Goal: Task Accomplishment & Management: Use online tool/utility

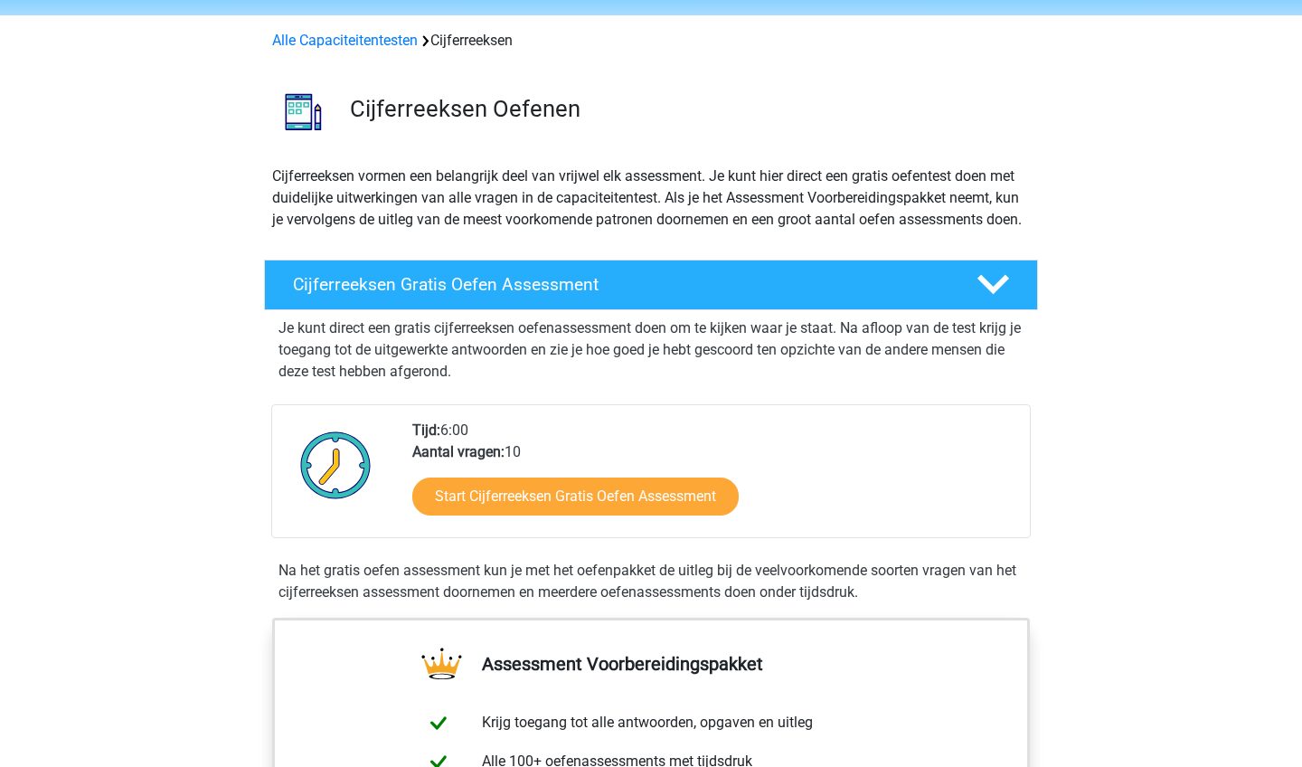
scroll to position [61, 0]
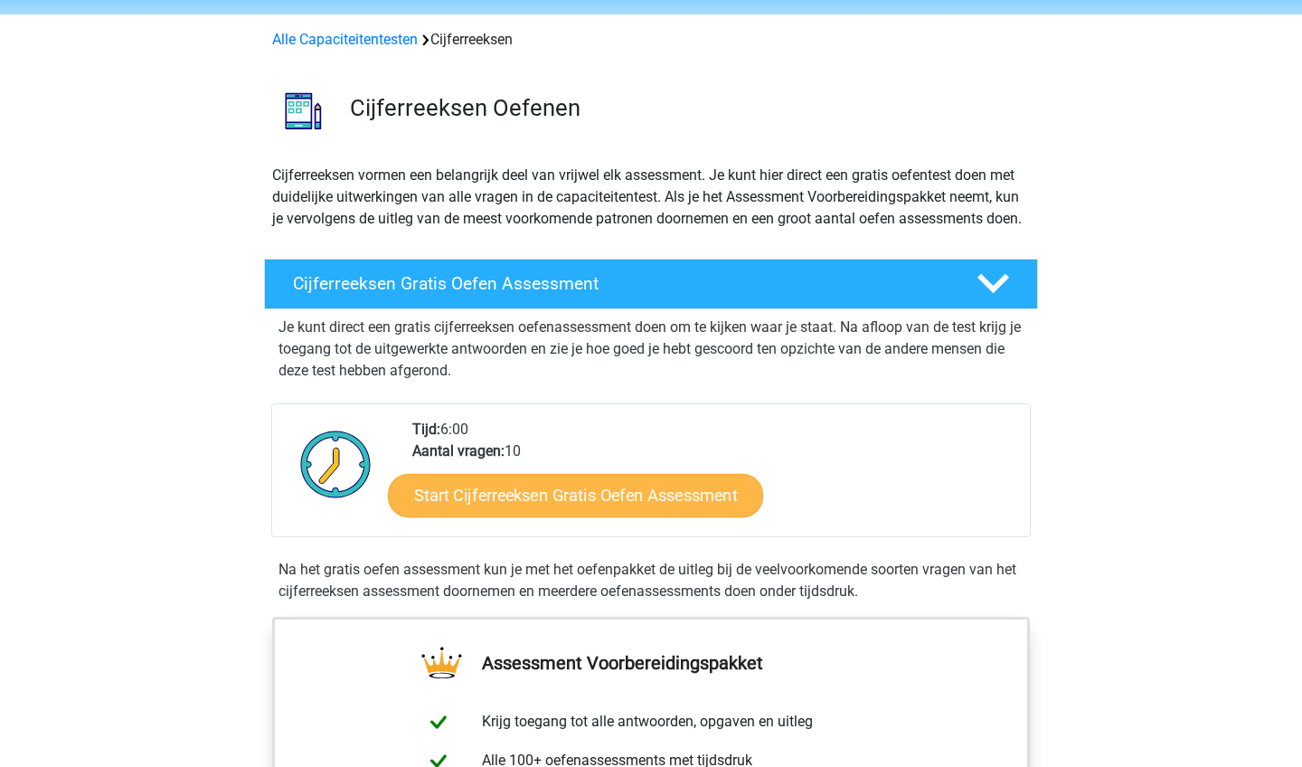
click at [455, 512] on link "Start Cijferreeksen Gratis Oefen Assessment" at bounding box center [575, 494] width 375 height 43
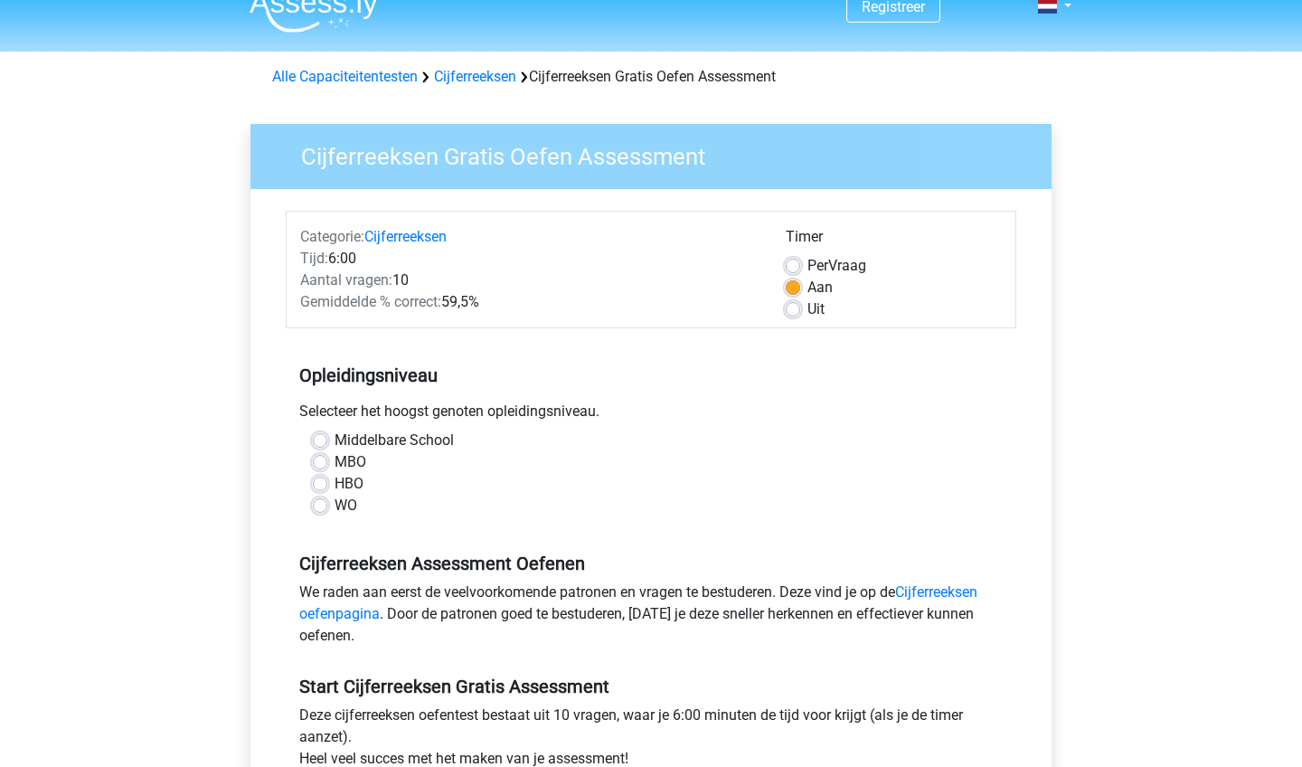
scroll to position [27, 0]
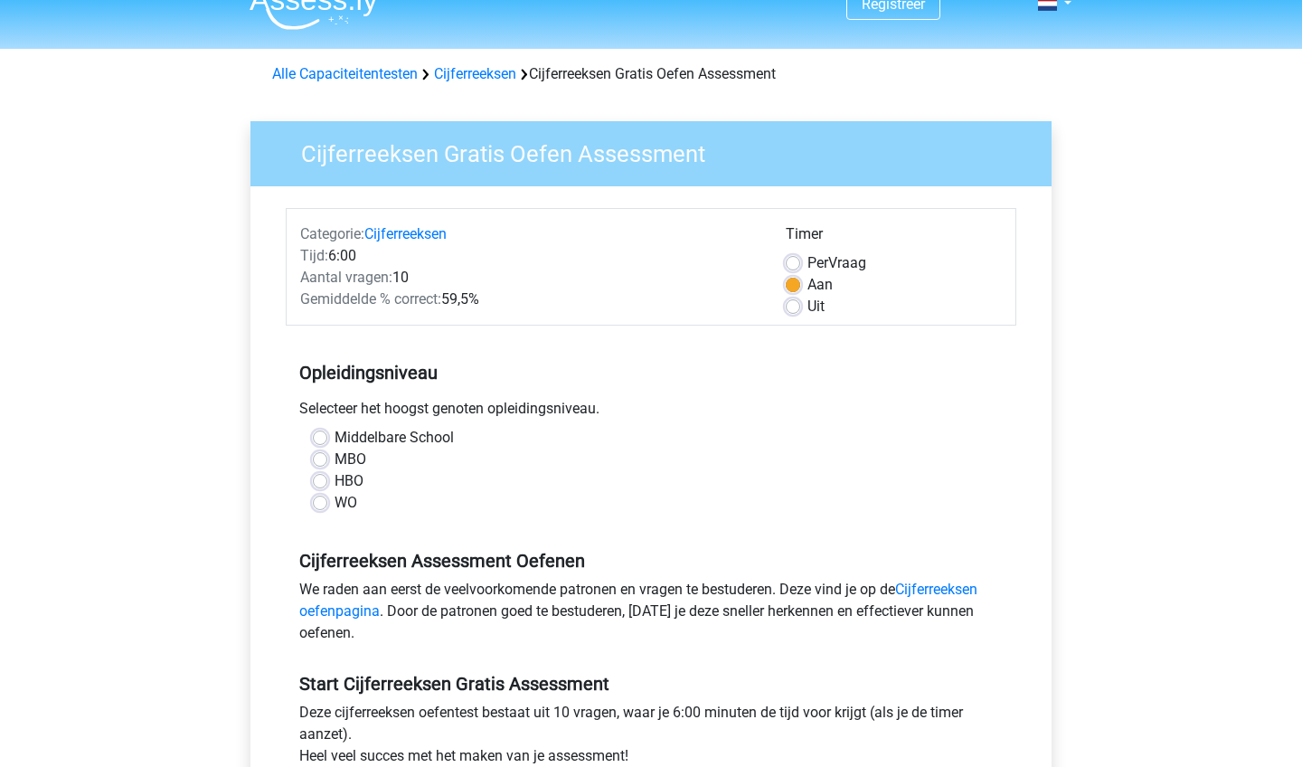
click at [334, 504] on label "WO" at bounding box center [345, 503] width 23 height 22
click at [323, 504] on input "WO" at bounding box center [320, 501] width 14 height 18
radio input "true"
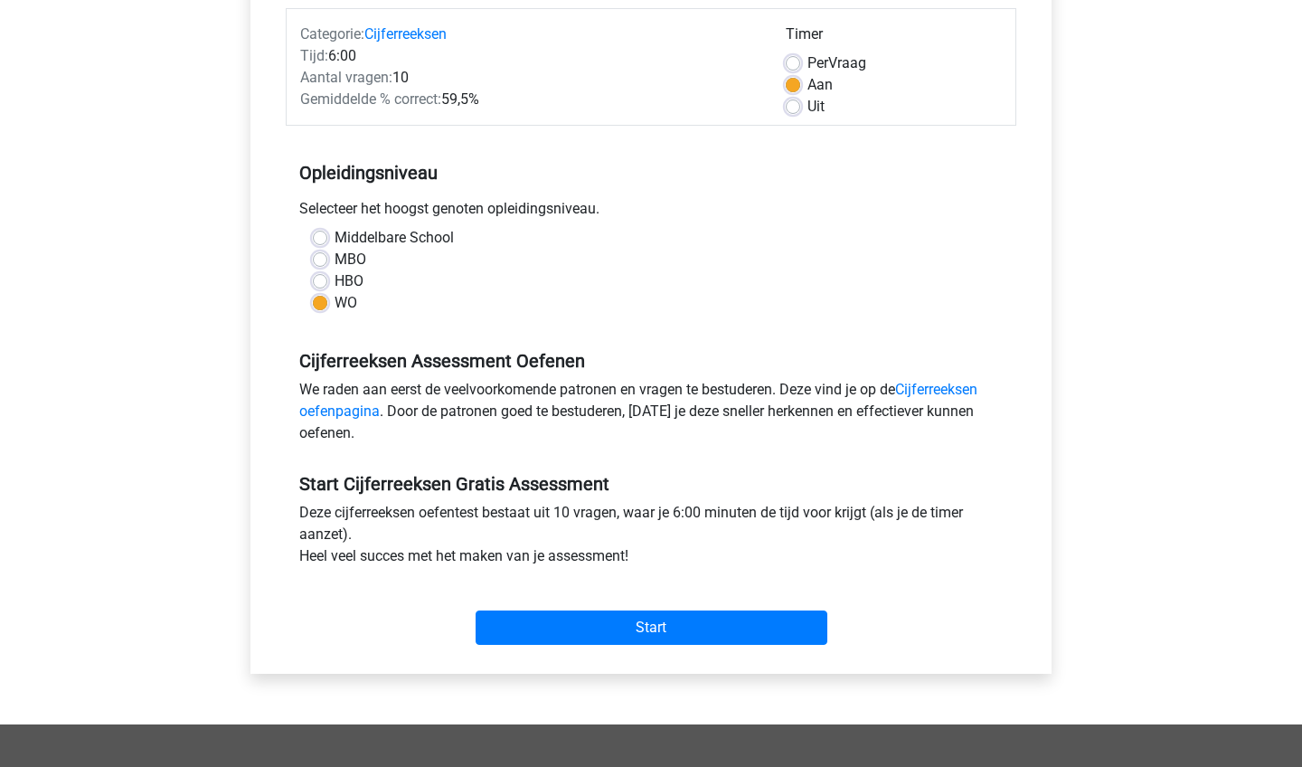
scroll to position [231, 0]
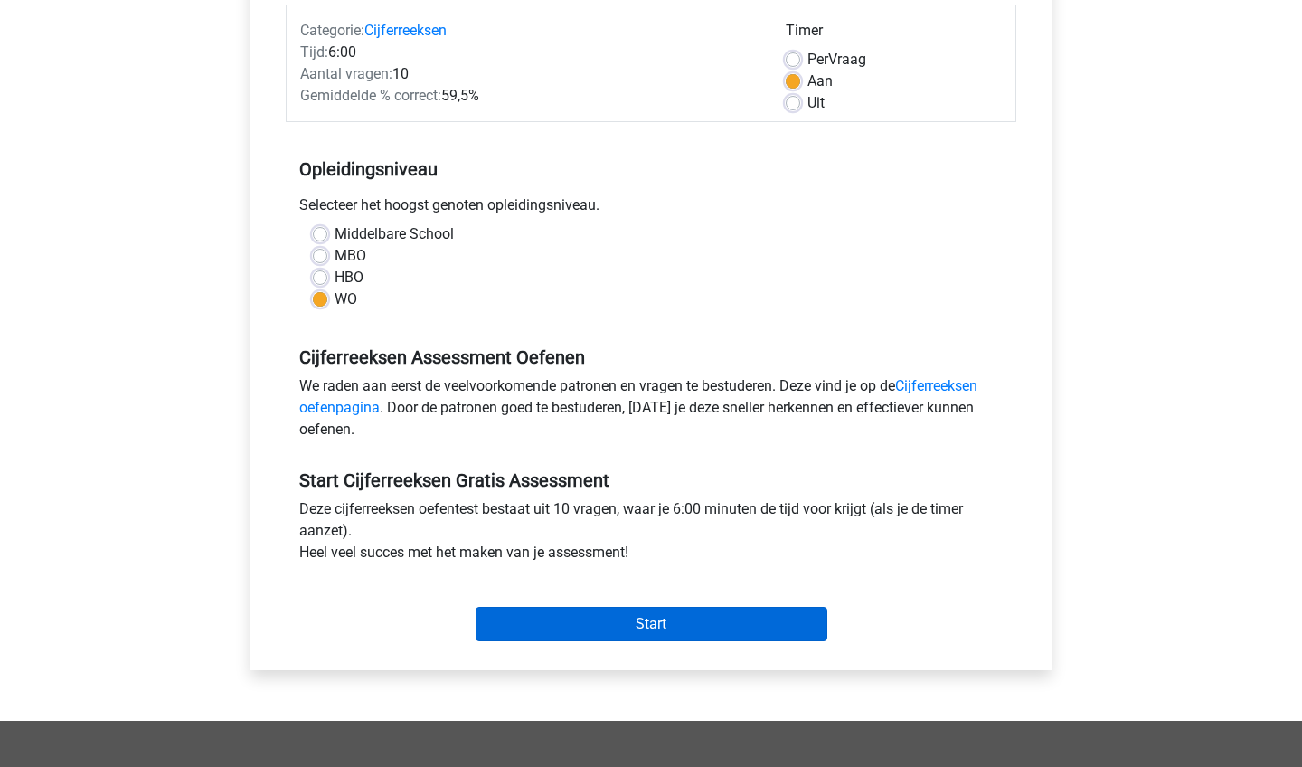
click at [525, 625] on input "Start" at bounding box center [651, 624] width 352 height 34
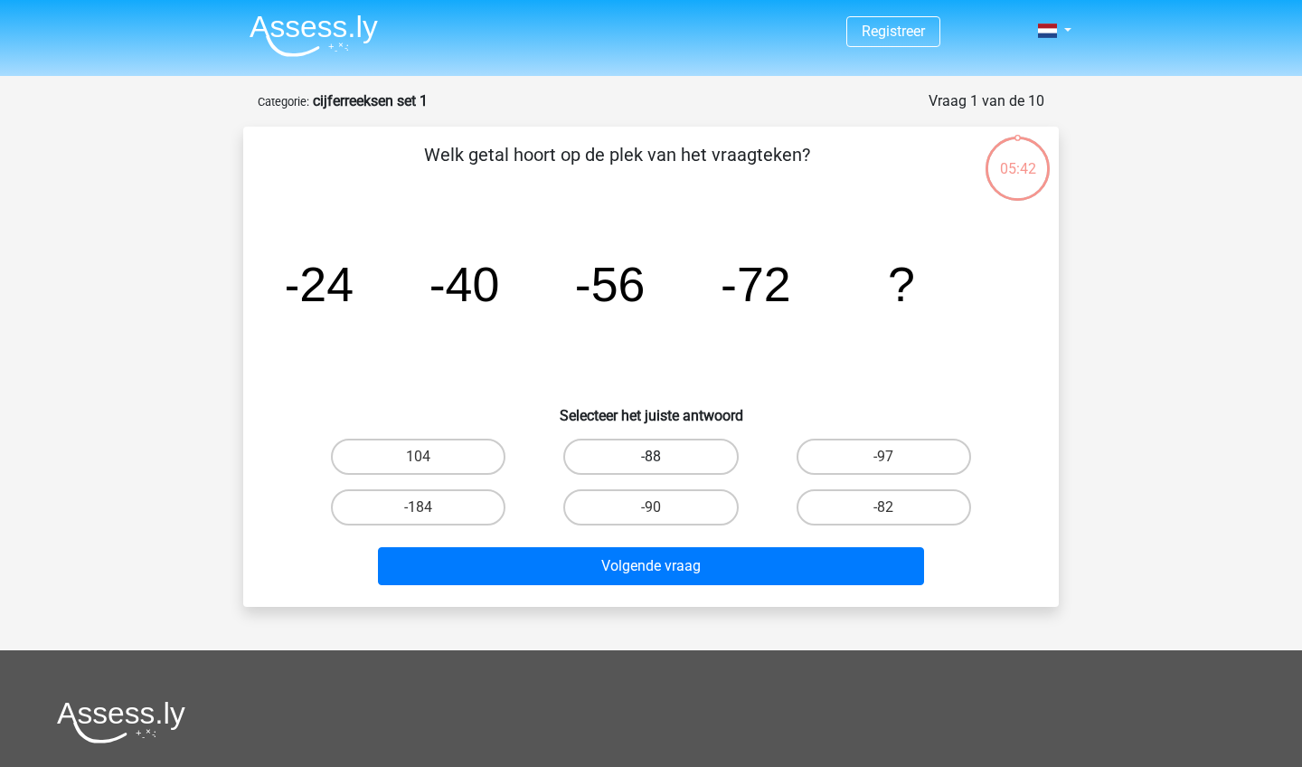
click at [600, 455] on label "-88" at bounding box center [650, 456] width 174 height 36
click at [651, 457] on input "-88" at bounding box center [657, 463] width 12 height 12
radio input "true"
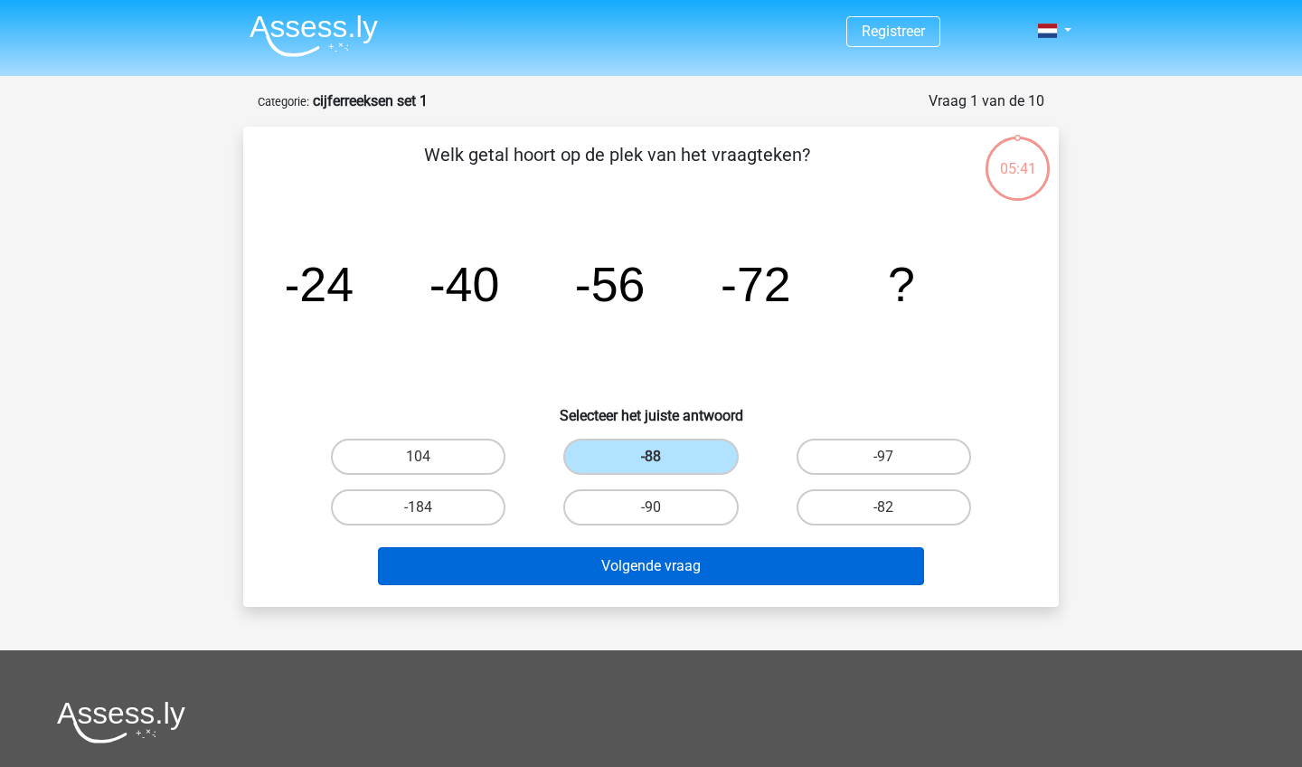
click at [607, 554] on button "Volgende vraag" at bounding box center [651, 566] width 547 height 38
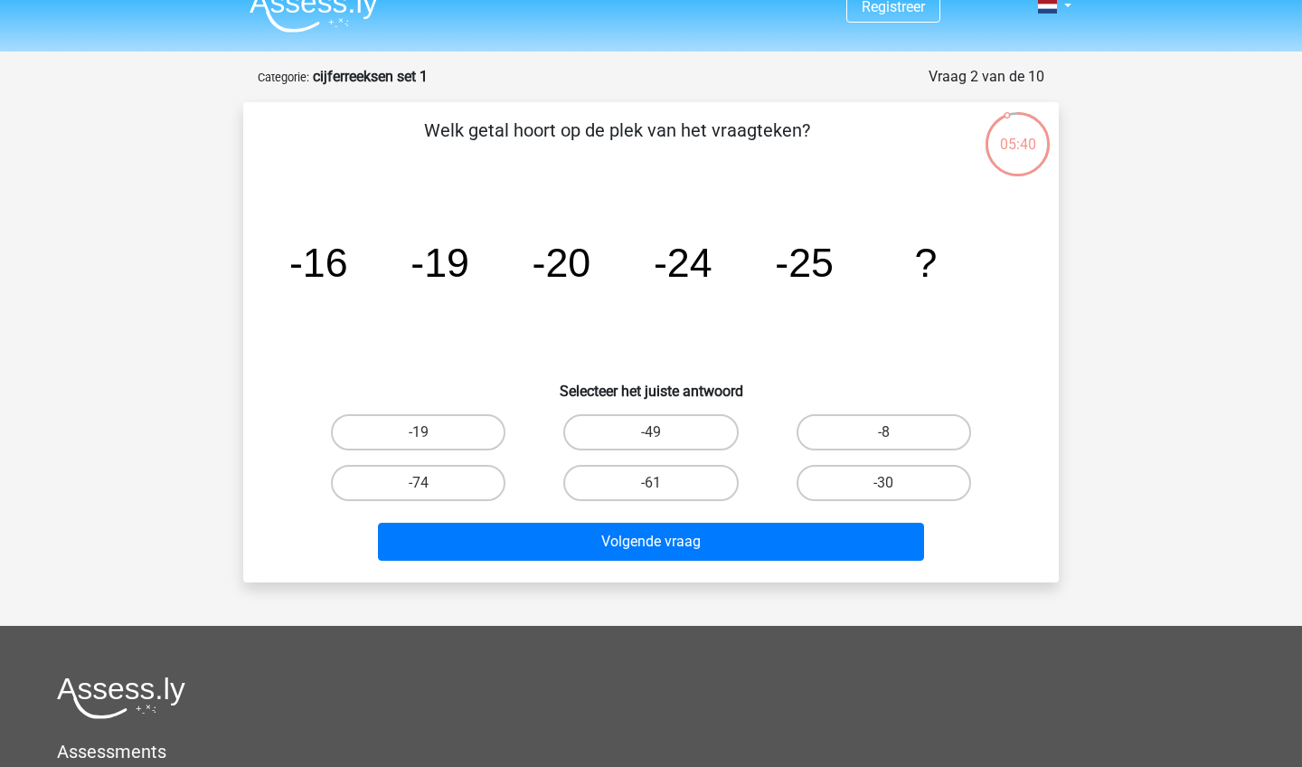
scroll to position [23, 0]
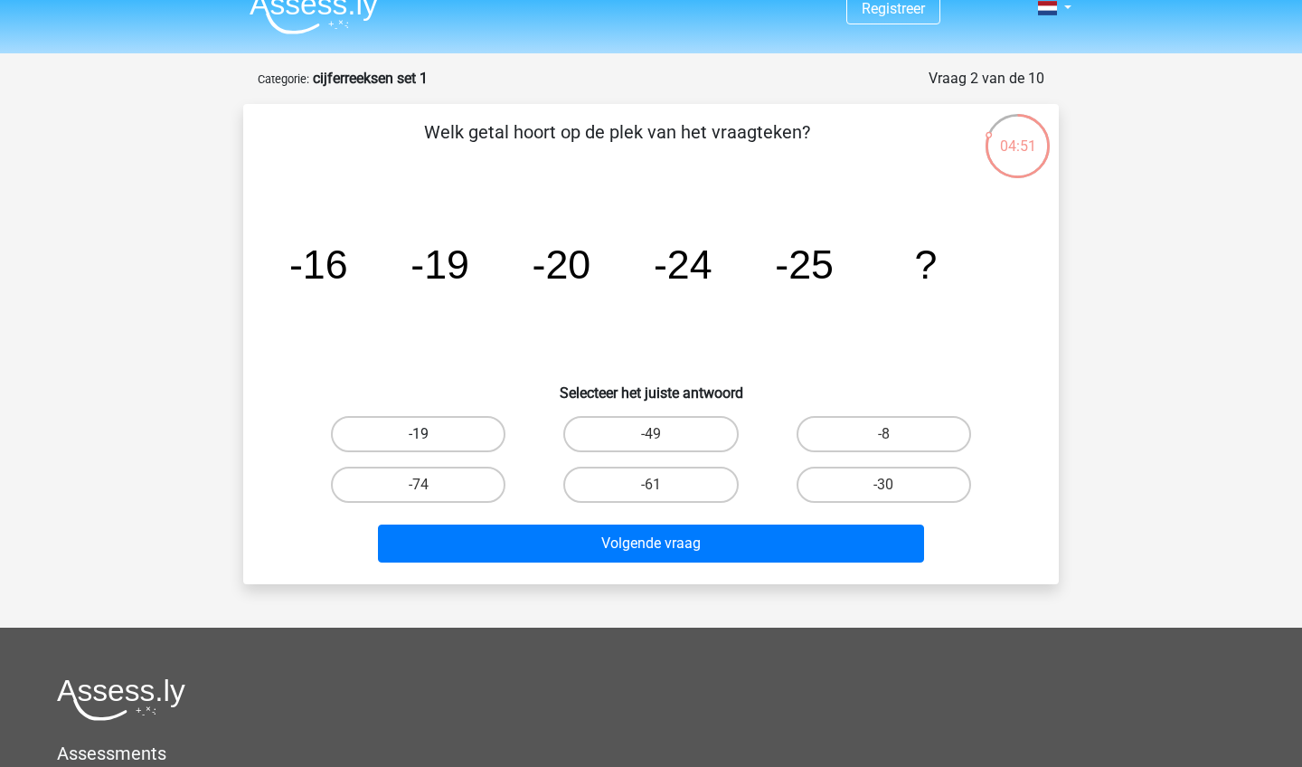
click at [447, 424] on label "-19" at bounding box center [418, 434] width 174 height 36
click at [430, 434] on input "-19" at bounding box center [425, 440] width 12 height 12
radio input "true"
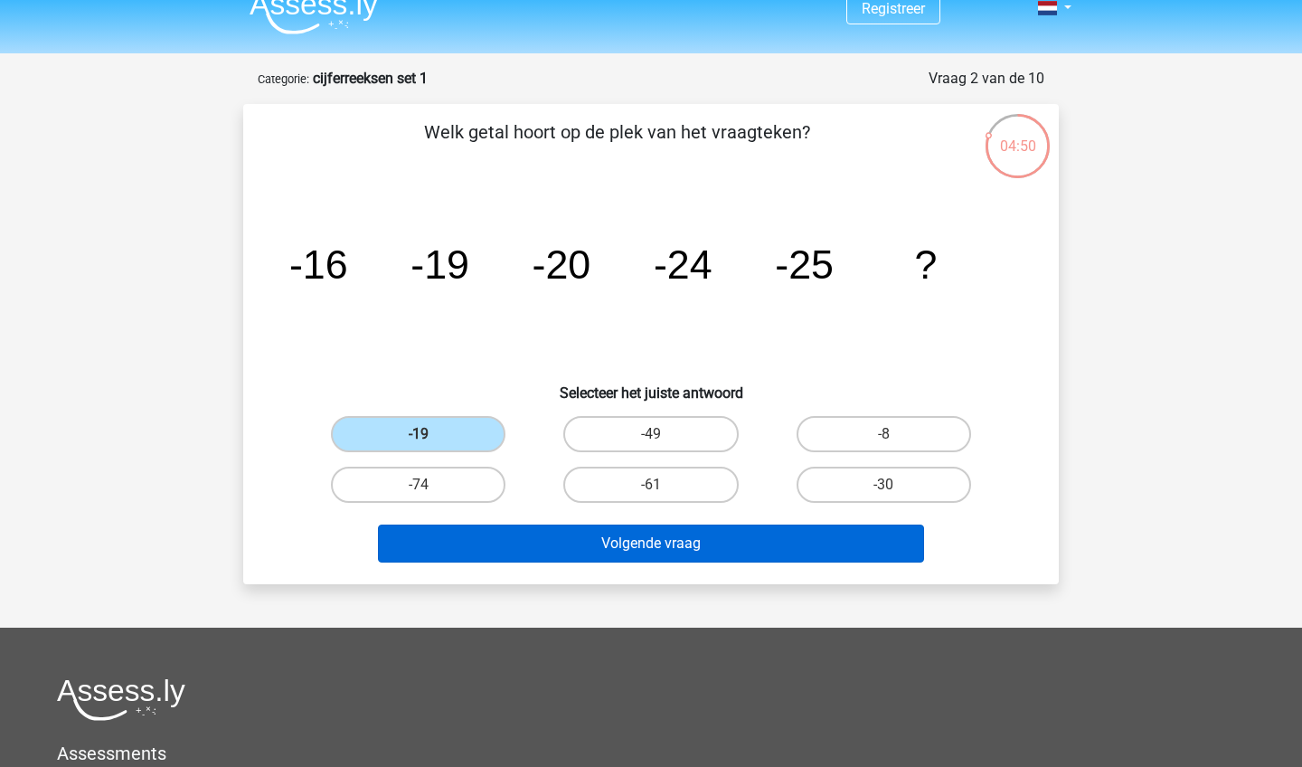
click at [488, 529] on button "Volgende vraag" at bounding box center [651, 543] width 547 height 38
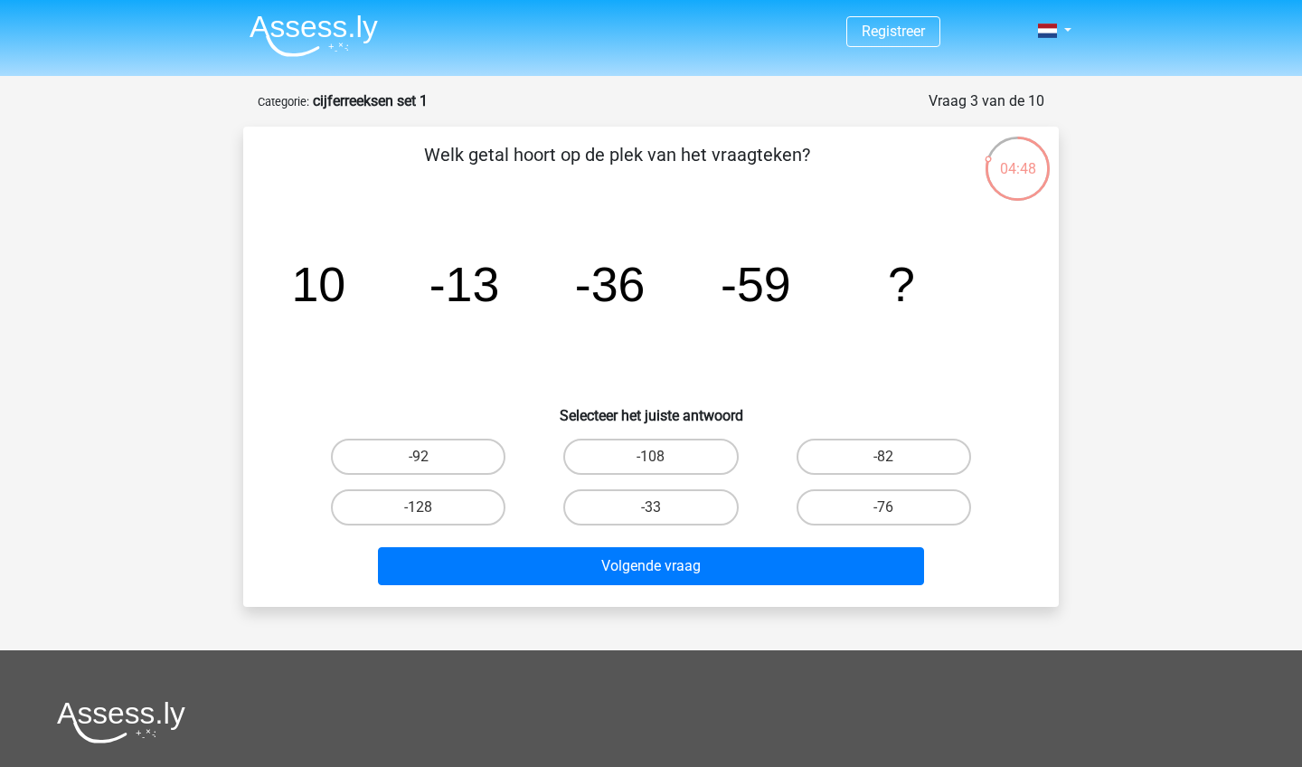
scroll to position [0, 0]
click at [853, 463] on label "-82" at bounding box center [883, 456] width 174 height 36
click at [883, 463] on input "-82" at bounding box center [889, 463] width 12 height 12
radio input "true"
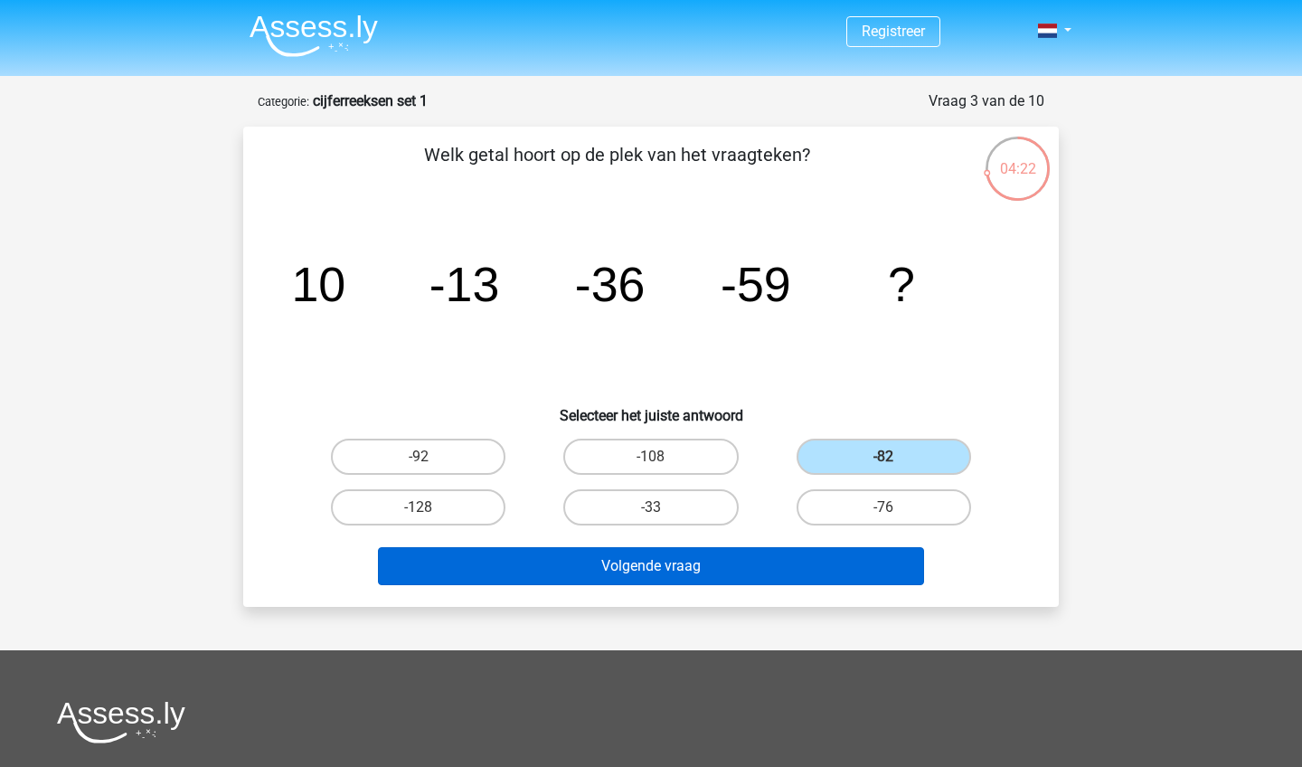
click at [723, 559] on button "Volgende vraag" at bounding box center [651, 566] width 547 height 38
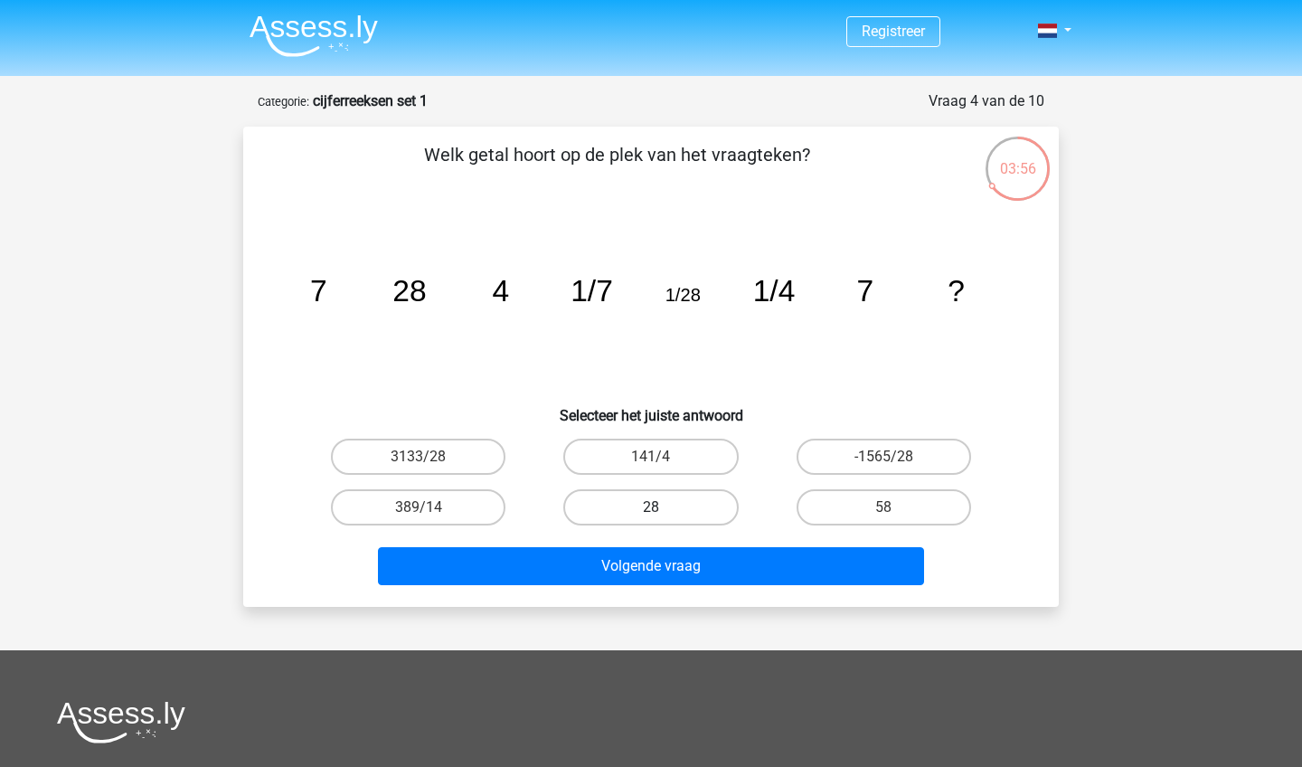
click at [662, 507] on label "28" at bounding box center [650, 507] width 174 height 36
click at [662, 507] on input "28" at bounding box center [657, 513] width 12 height 12
radio input "true"
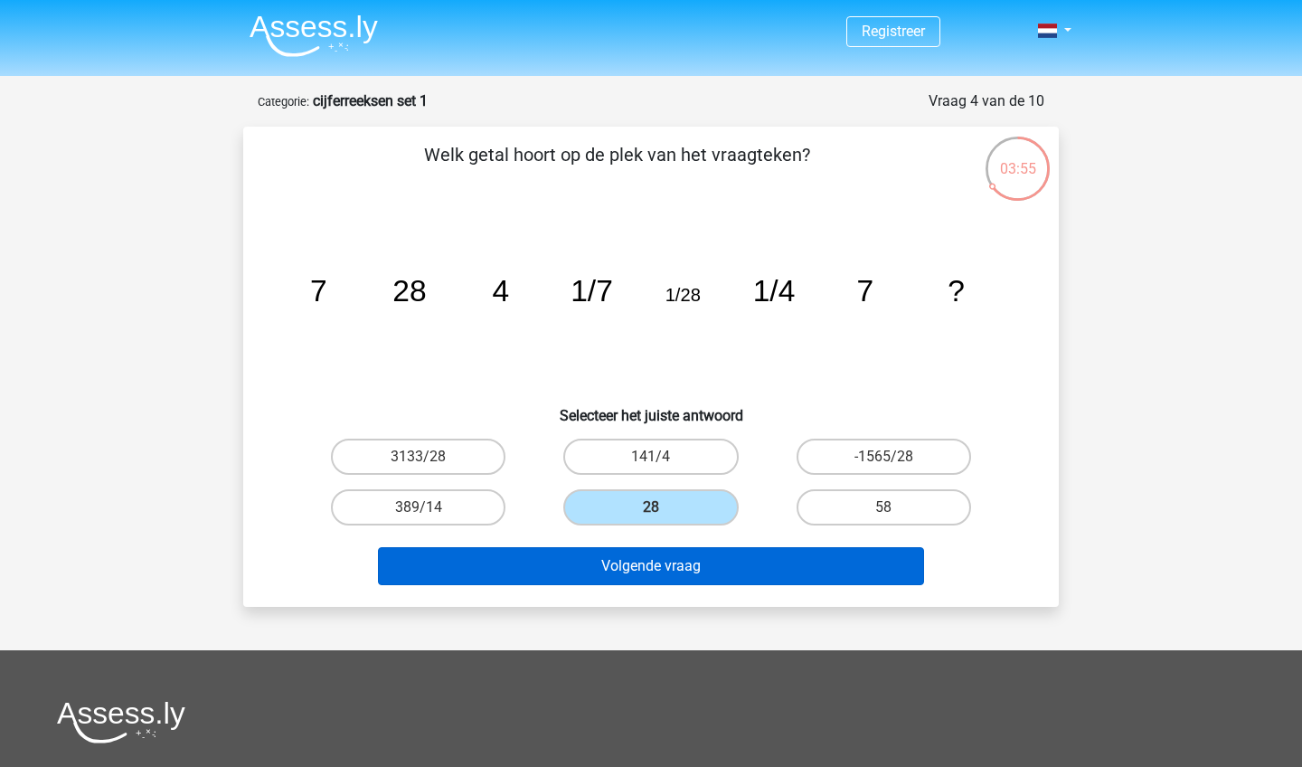
click at [649, 566] on button "Volgende vraag" at bounding box center [651, 566] width 547 height 38
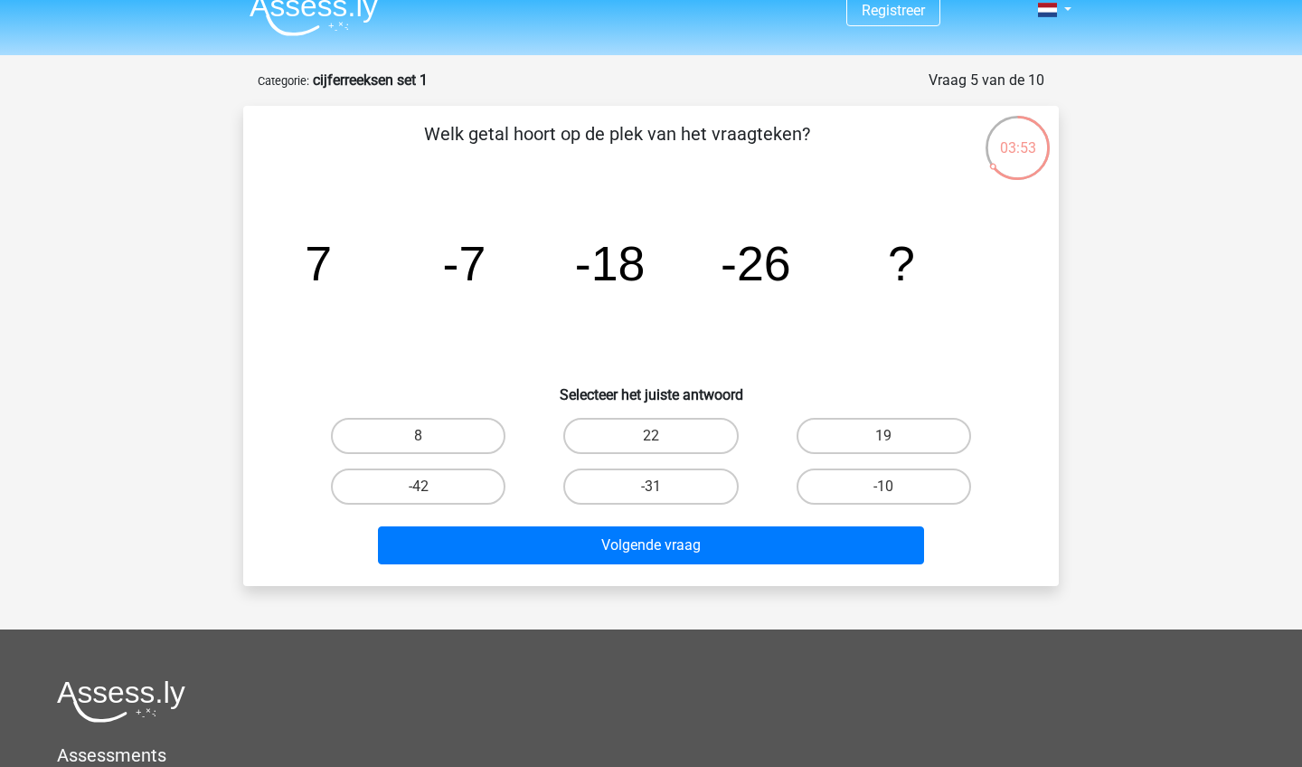
scroll to position [12, 0]
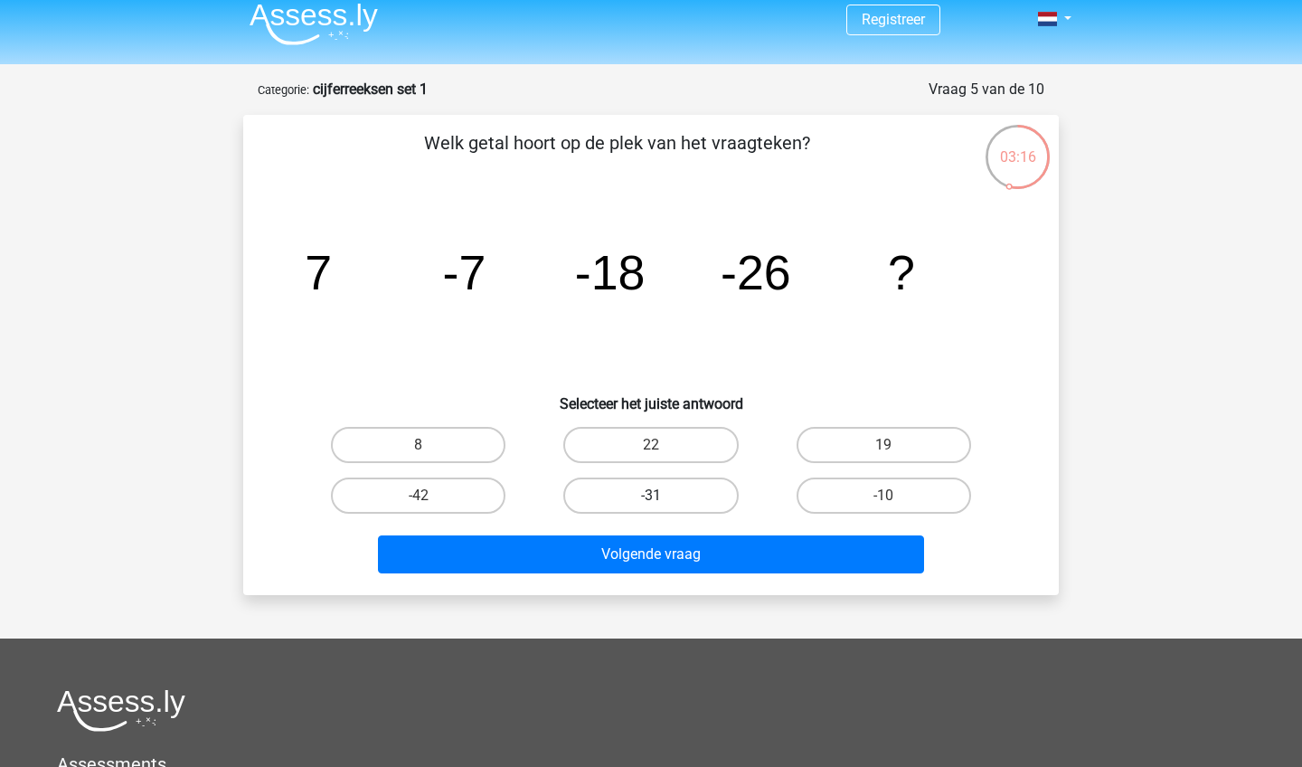
click at [595, 493] on label "-31" at bounding box center [650, 495] width 174 height 36
click at [651, 495] on input "-31" at bounding box center [657, 501] width 12 height 12
radio input "true"
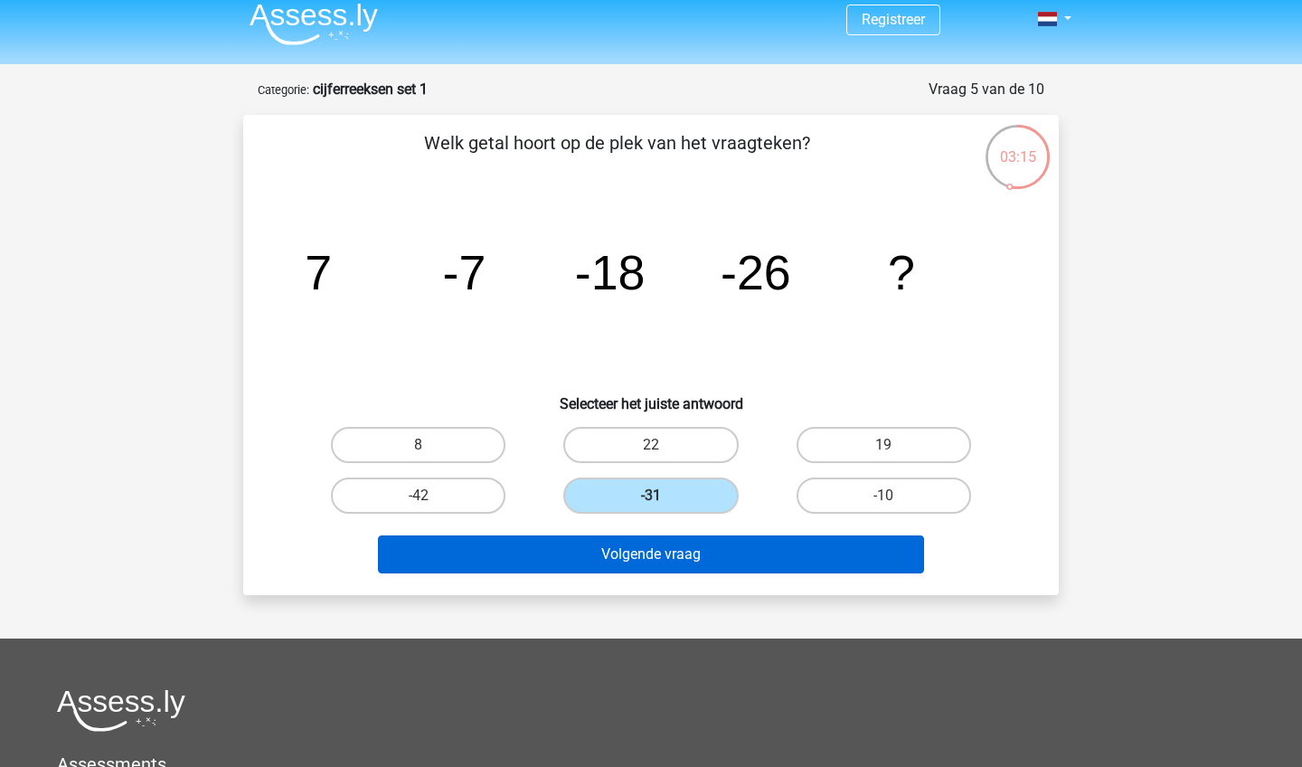
click at [598, 552] on button "Volgende vraag" at bounding box center [651, 554] width 547 height 38
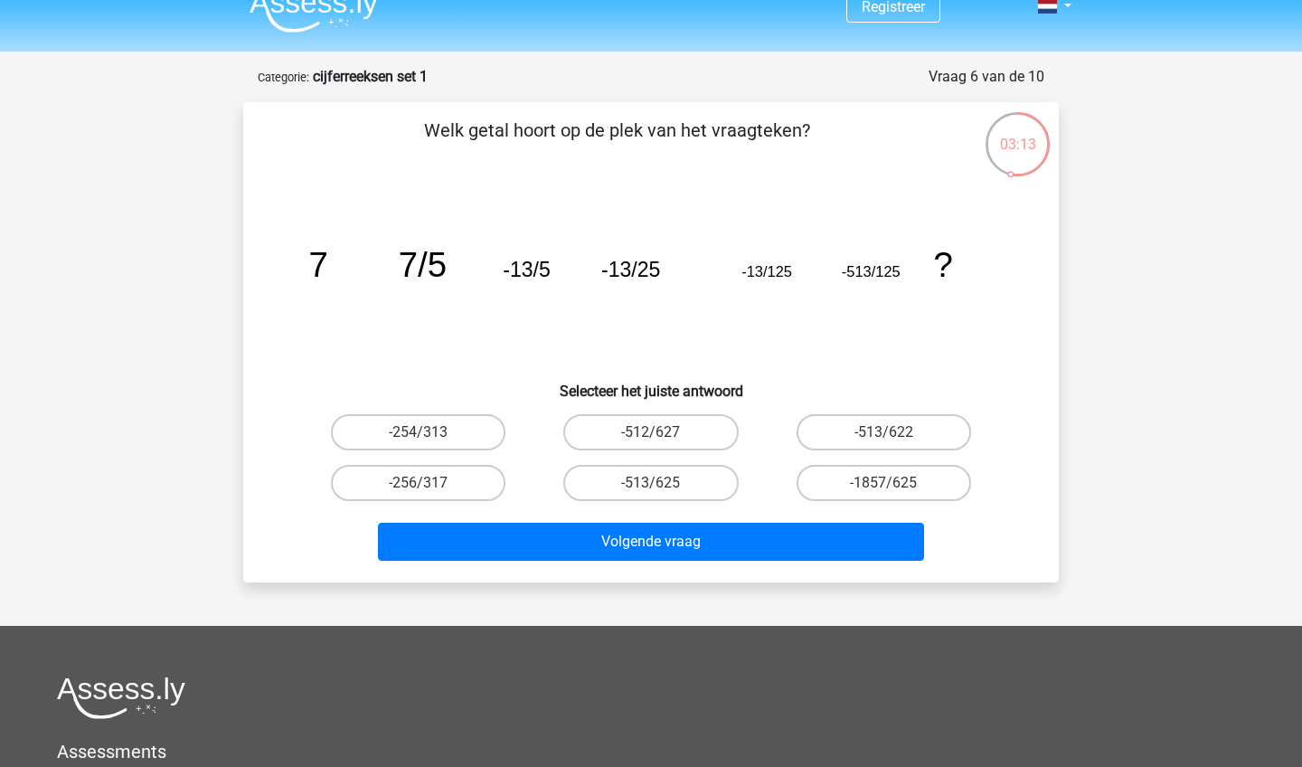
scroll to position [0, 0]
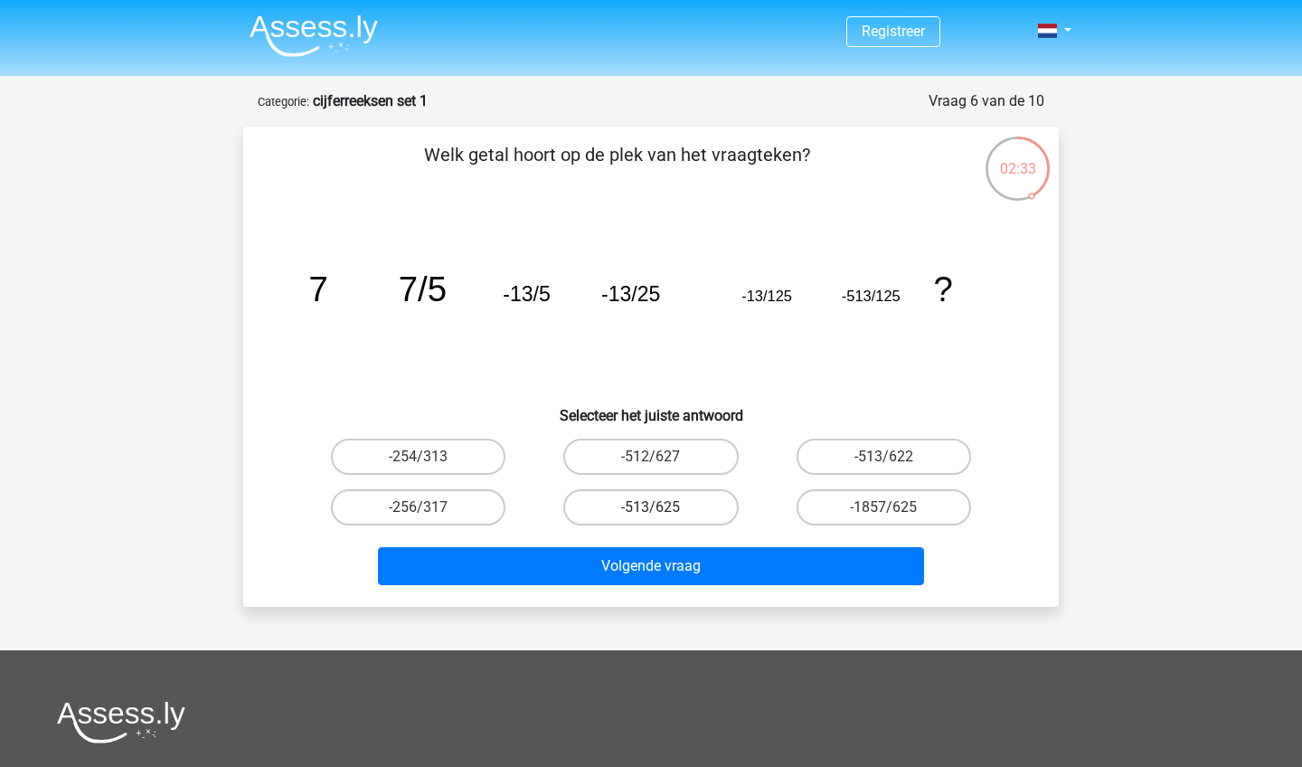
click at [607, 510] on label "-513/625" at bounding box center [650, 507] width 174 height 36
click at [651, 510] on input "-513/625" at bounding box center [657, 513] width 12 height 12
radio input "true"
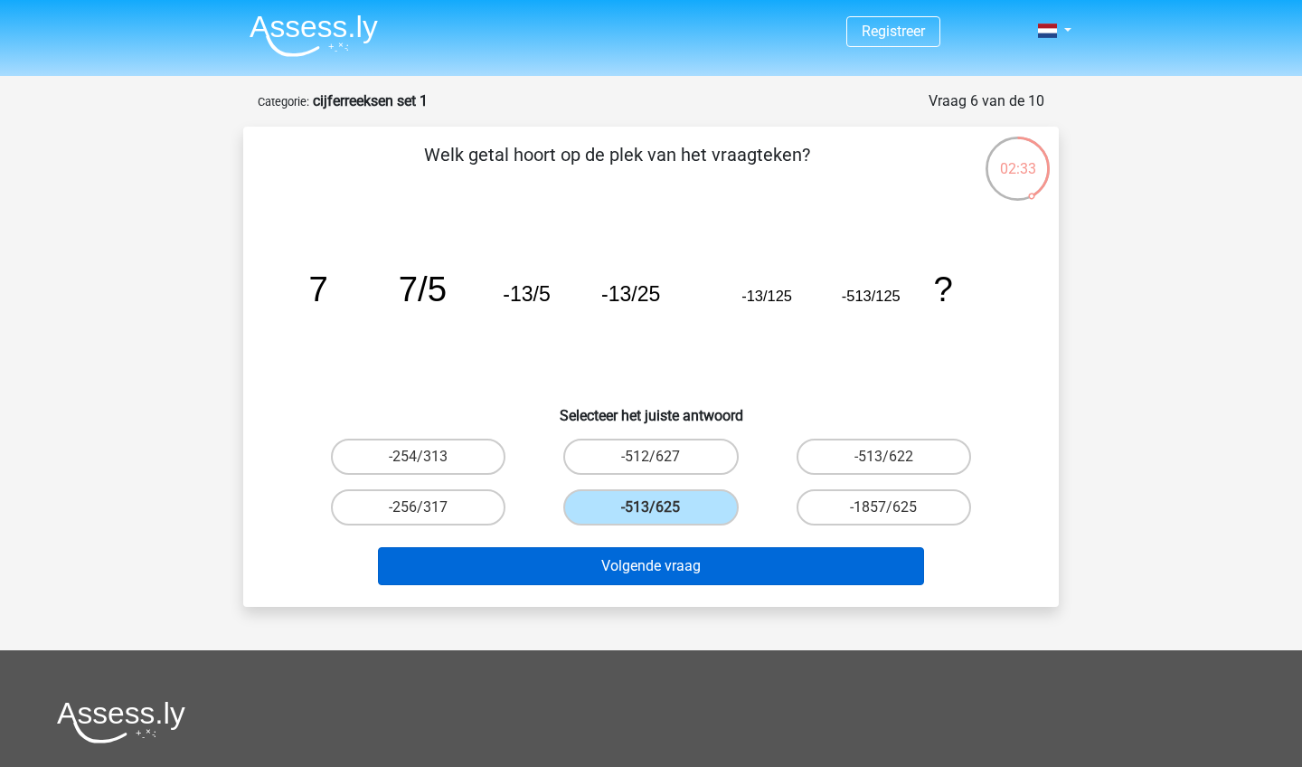
click at [605, 563] on button "Volgende vraag" at bounding box center [651, 566] width 547 height 38
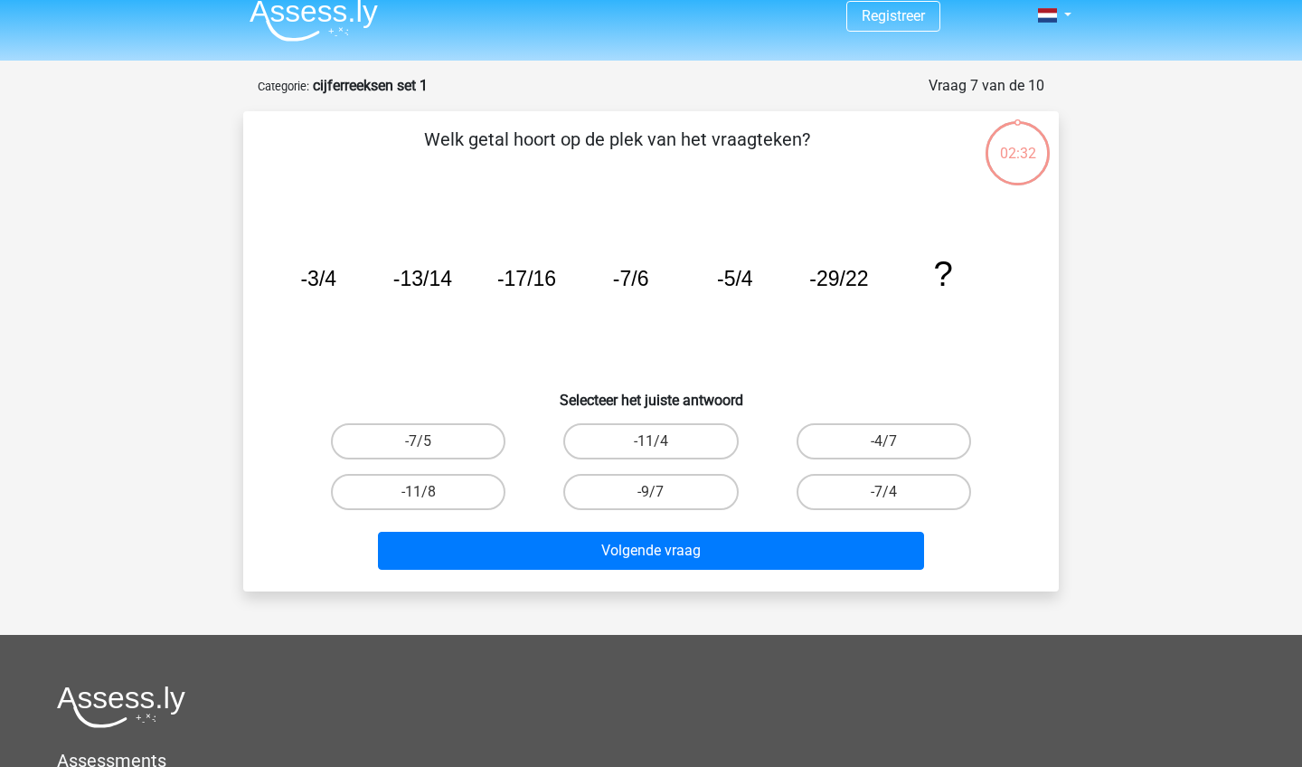
scroll to position [14, 0]
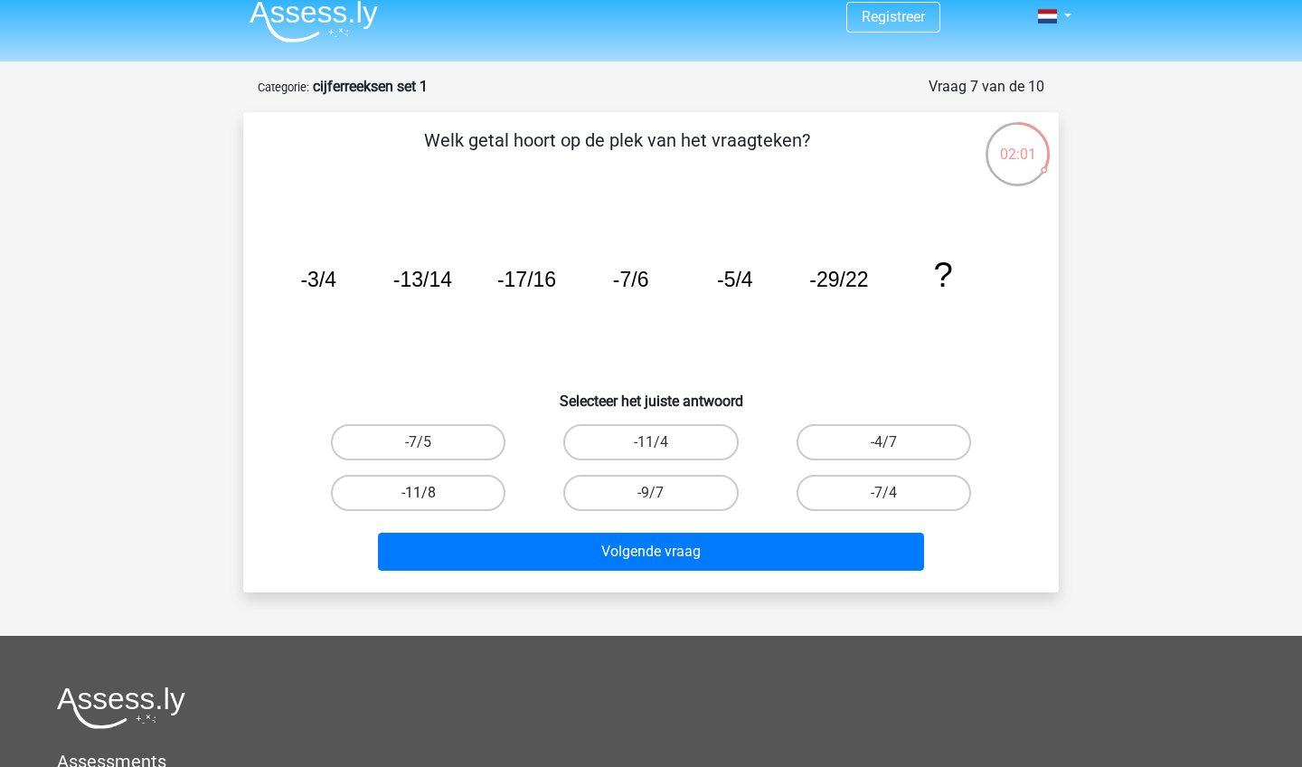
click at [381, 487] on label "-11/8" at bounding box center [418, 493] width 174 height 36
click at [419, 493] on input "-11/8" at bounding box center [425, 499] width 12 height 12
radio input "true"
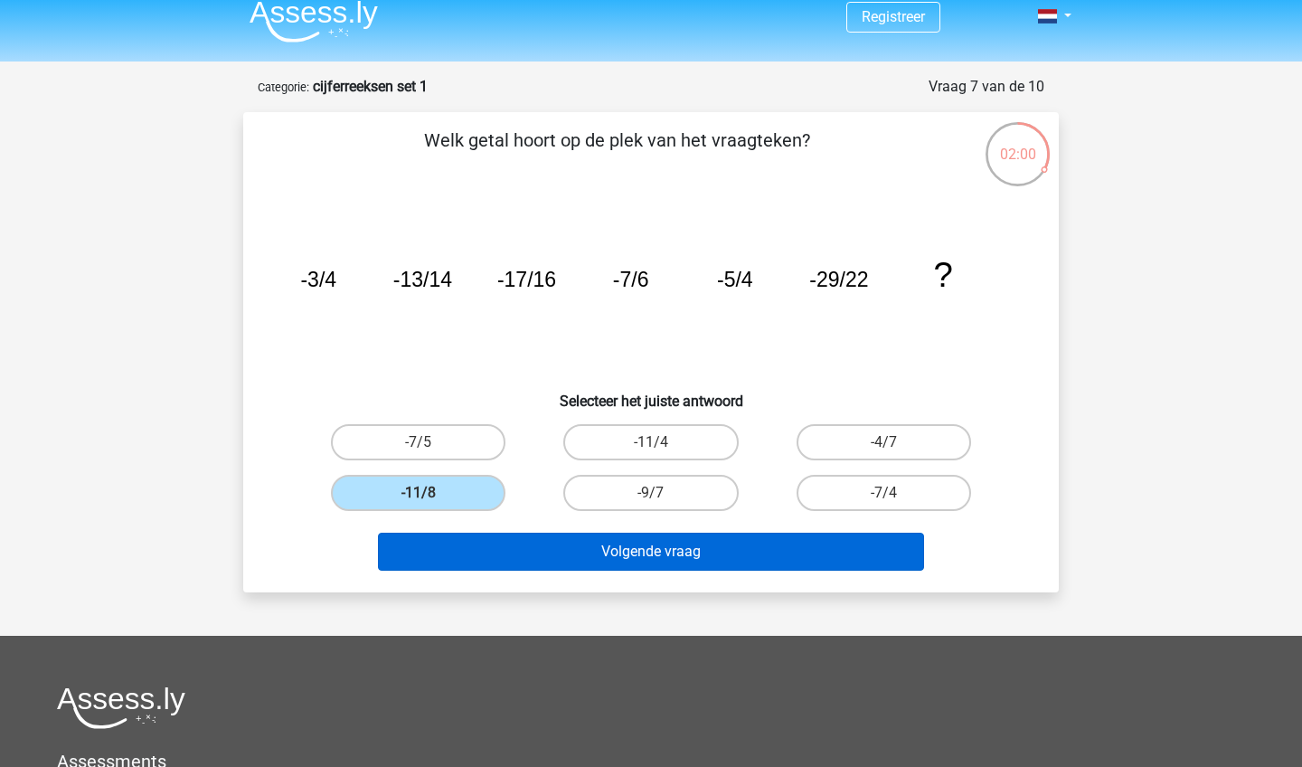
click at [490, 532] on button "Volgende vraag" at bounding box center [651, 551] width 547 height 38
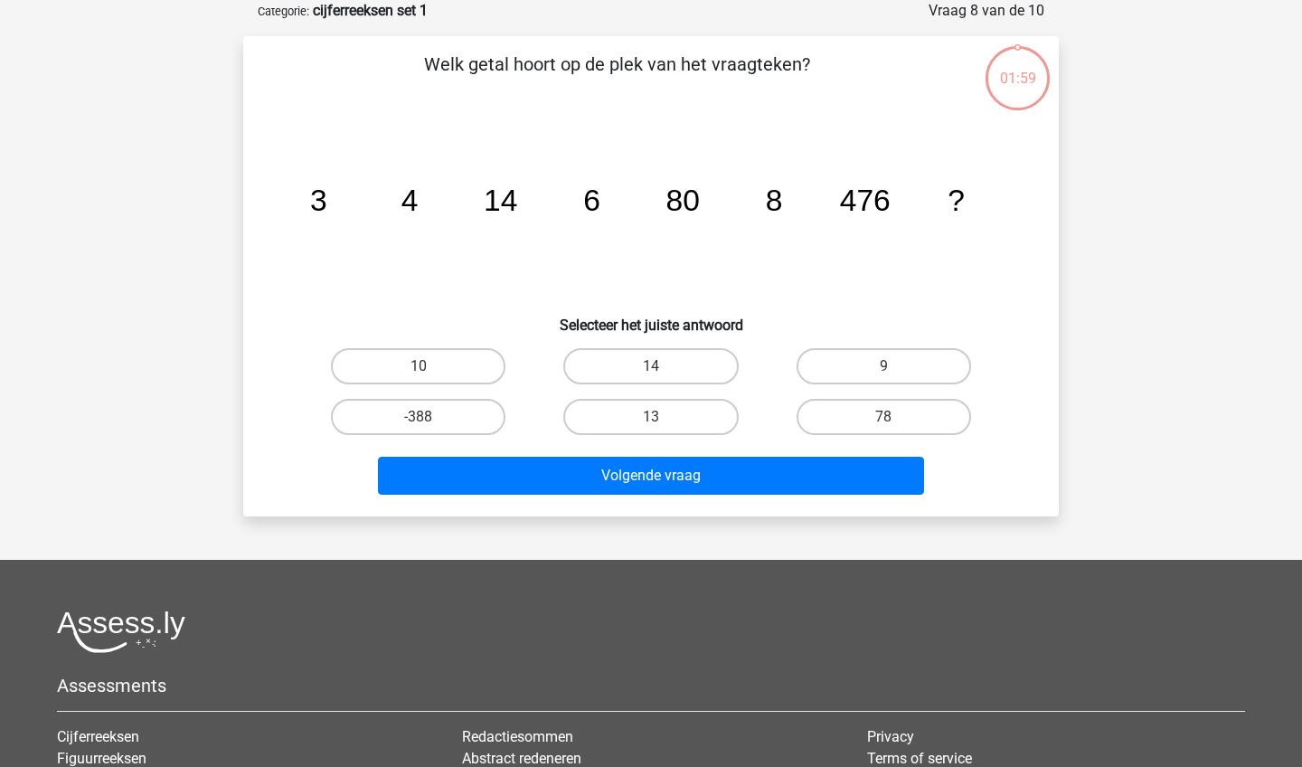
scroll to position [0, 0]
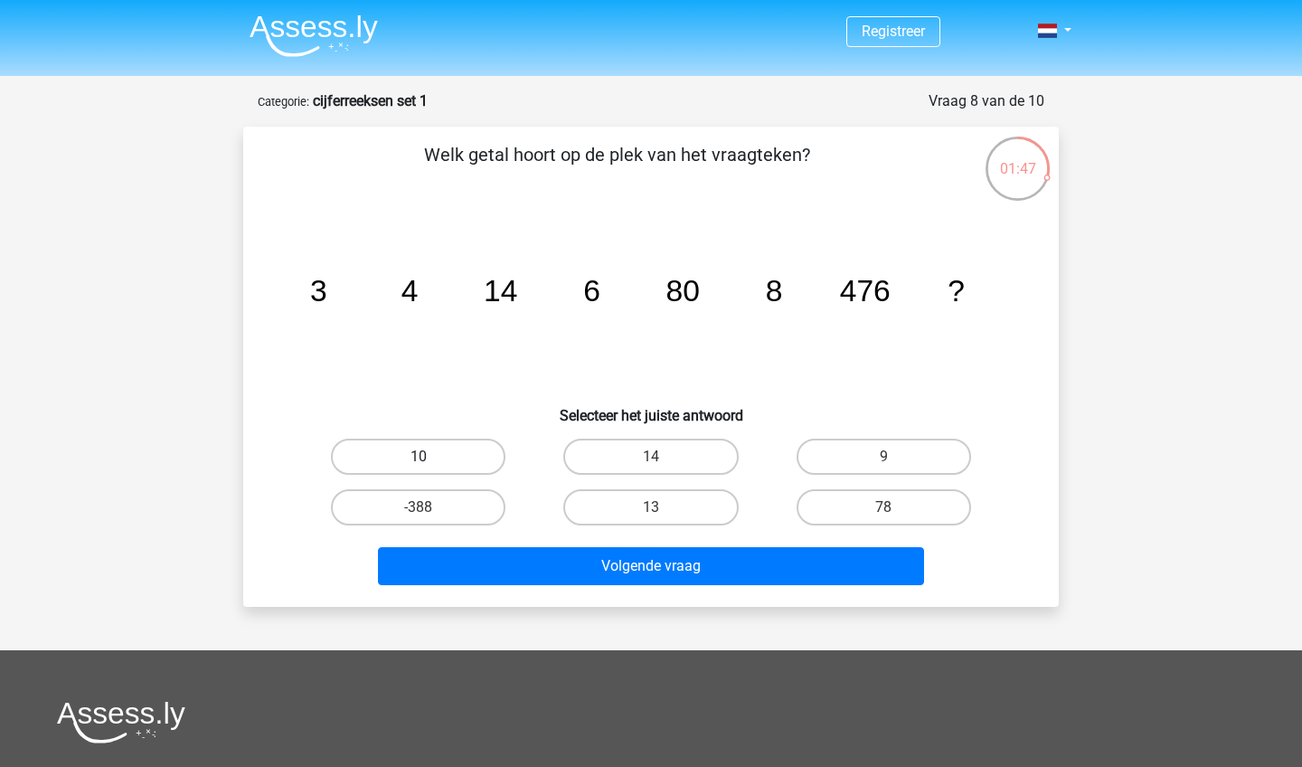
click at [388, 441] on label "10" at bounding box center [418, 456] width 174 height 36
click at [419, 457] on input "10" at bounding box center [425, 463] width 12 height 12
radio input "true"
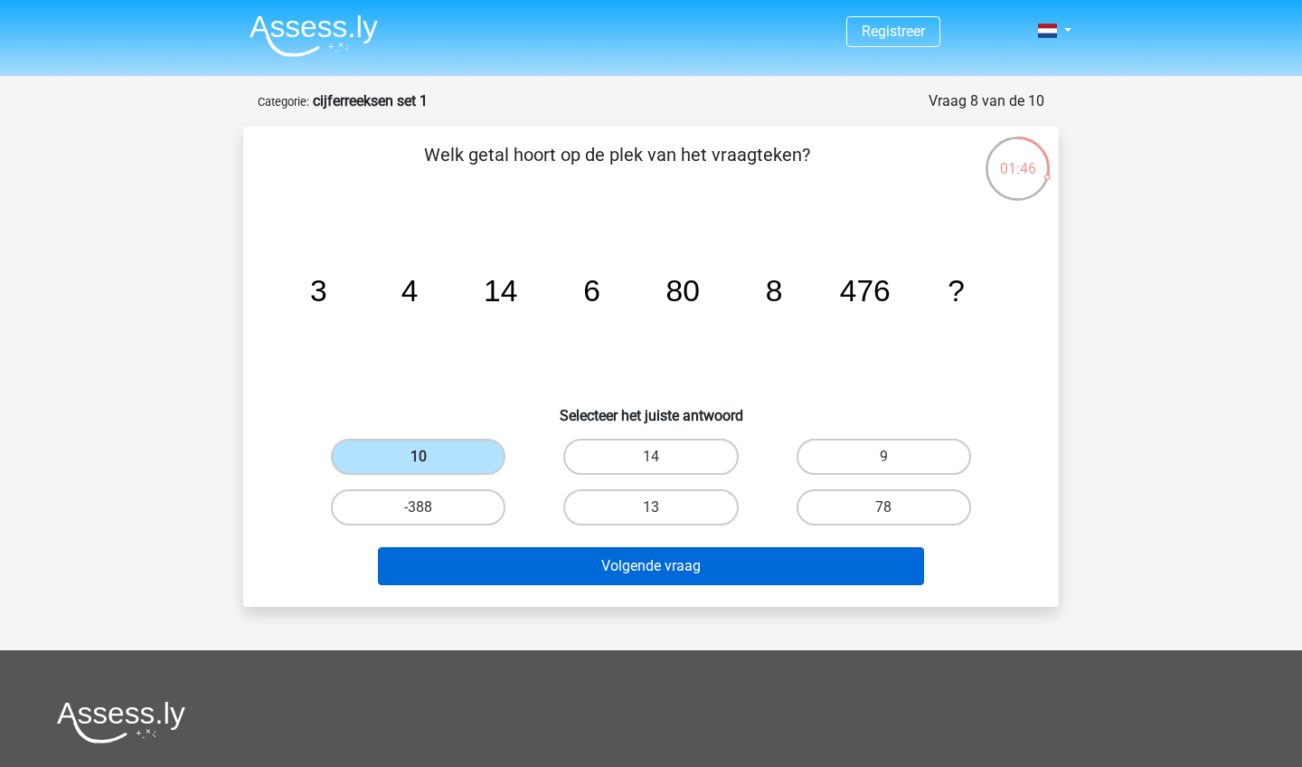
click at [513, 547] on button "Volgende vraag" at bounding box center [651, 566] width 547 height 38
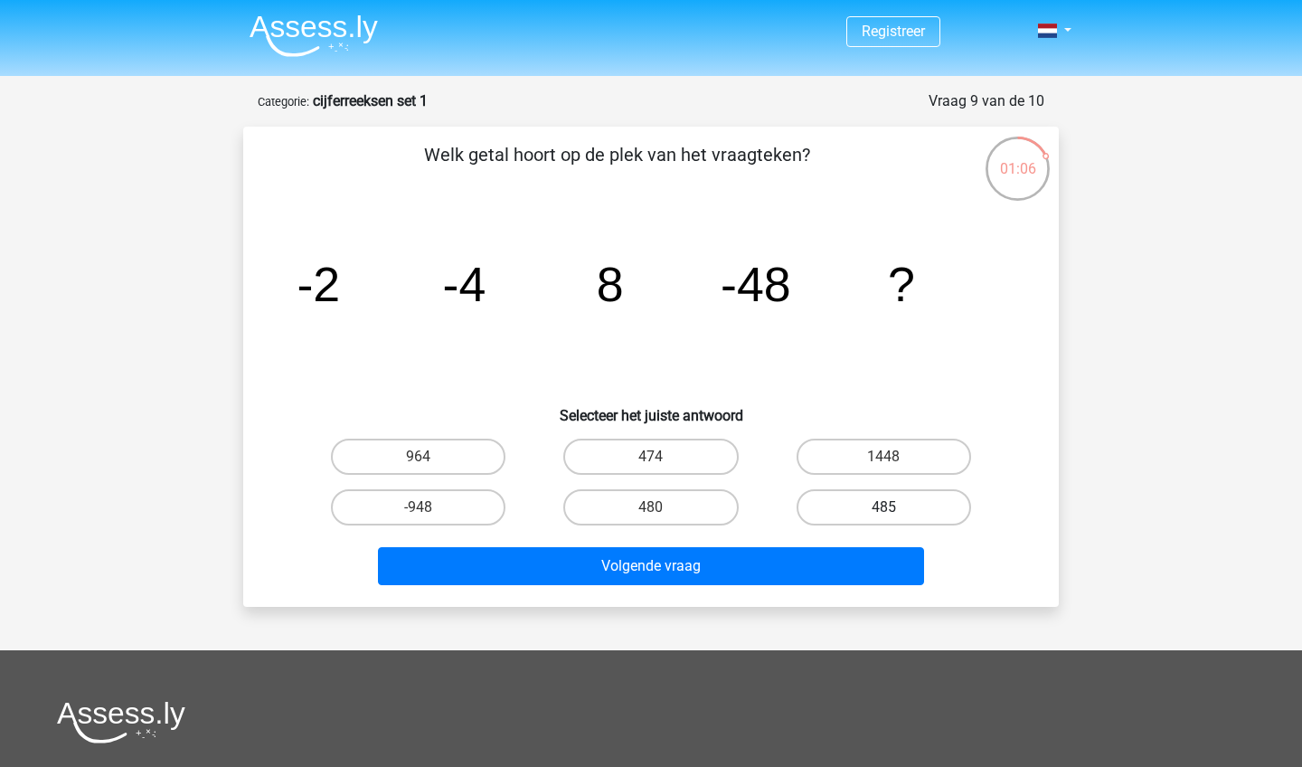
click at [811, 506] on label "485" at bounding box center [883, 507] width 174 height 36
click at [883, 507] on input "485" at bounding box center [889, 513] width 12 height 12
radio input "true"
click at [618, 456] on label "474" at bounding box center [650, 456] width 174 height 36
click at [651, 457] on input "474" at bounding box center [657, 463] width 12 height 12
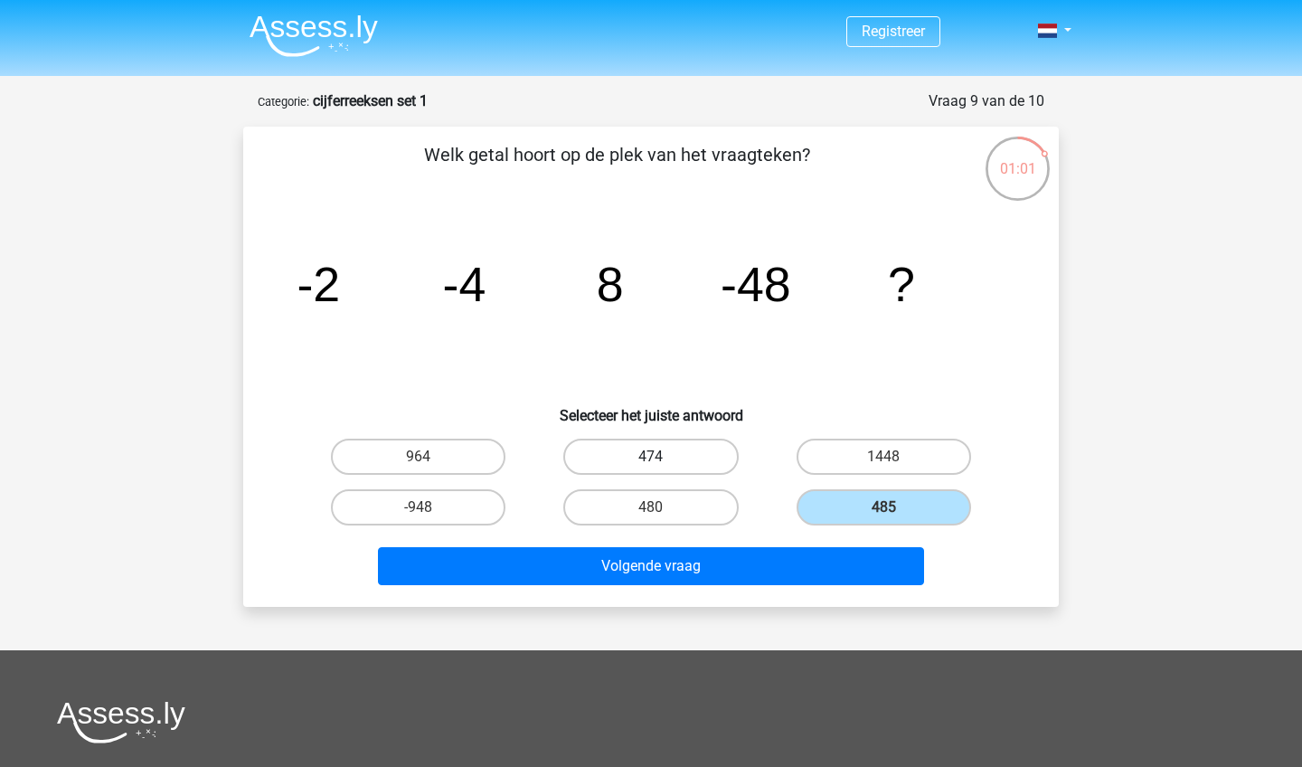
radio input "true"
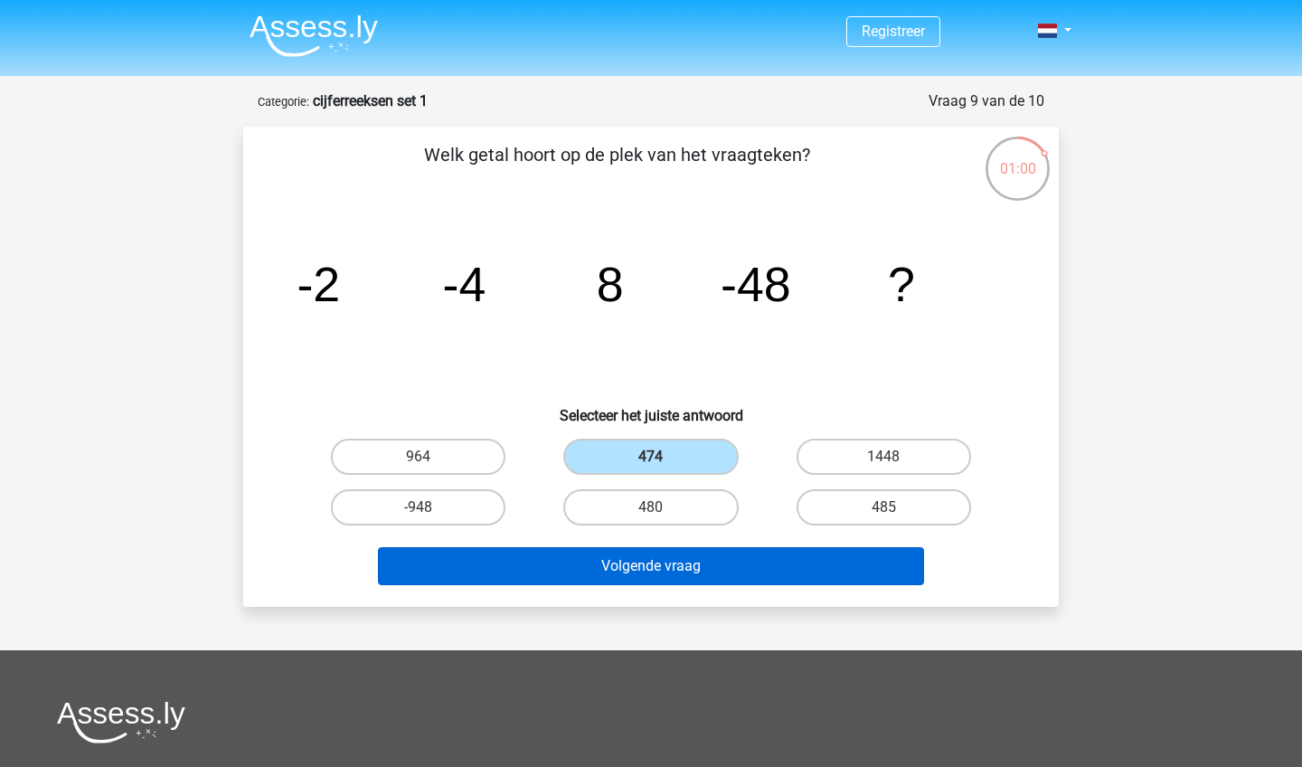
click at [625, 561] on button "Volgende vraag" at bounding box center [651, 566] width 547 height 38
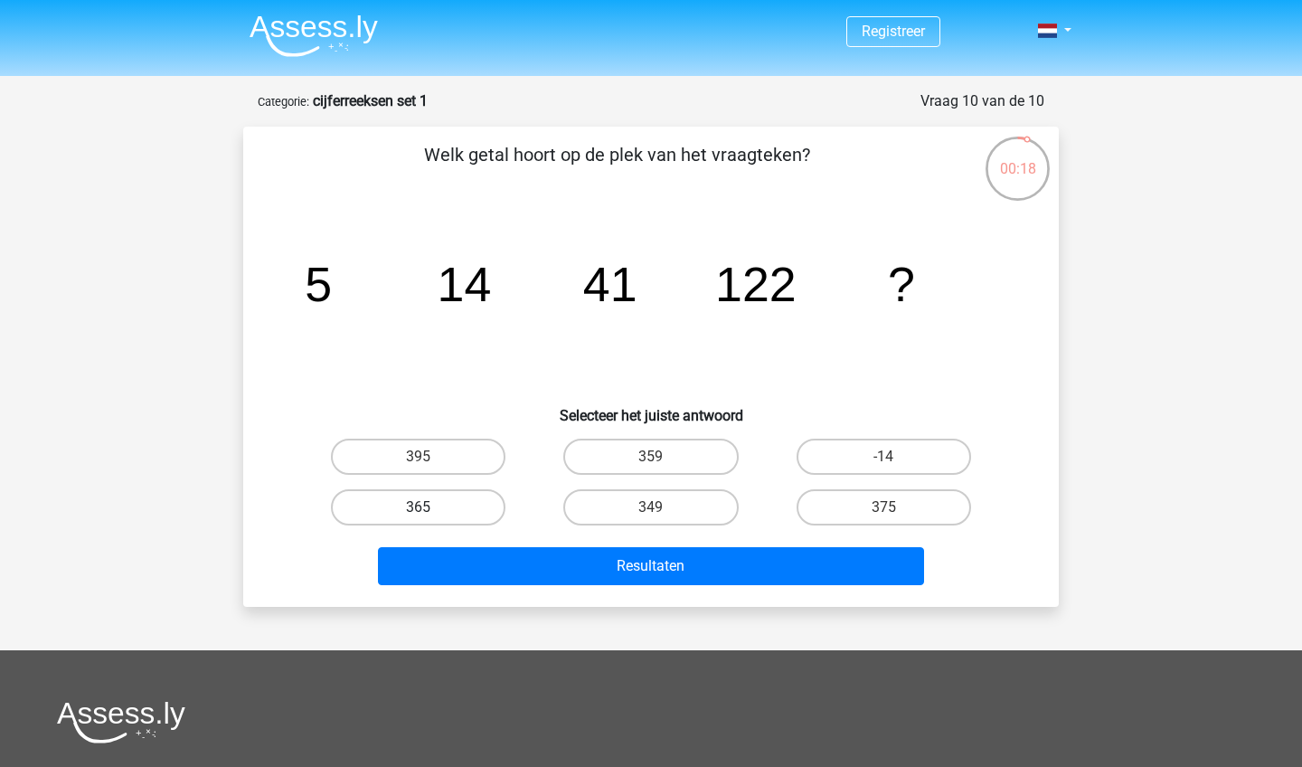
click at [488, 509] on label "365" at bounding box center [418, 507] width 174 height 36
click at [430, 509] on input "365" at bounding box center [425, 513] width 12 height 12
radio input "true"
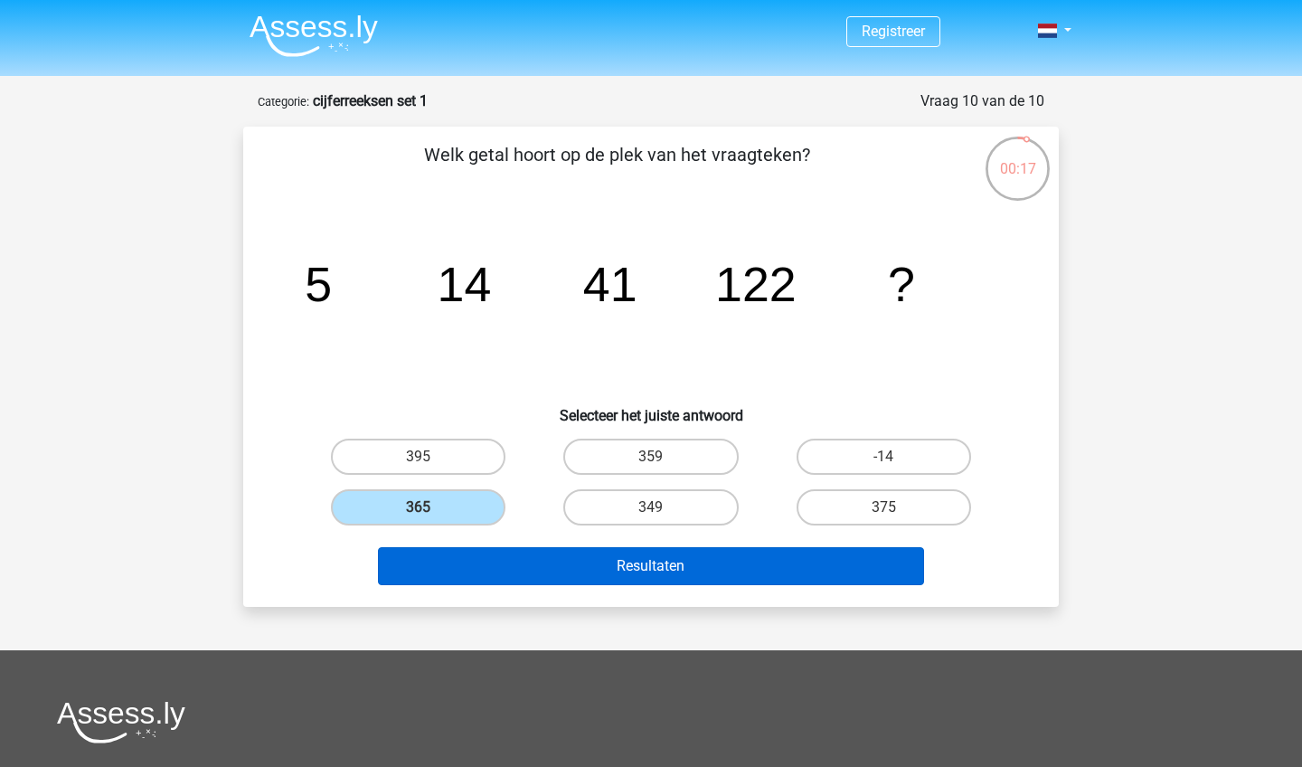
click at [549, 554] on button "Resultaten" at bounding box center [651, 566] width 547 height 38
